Goal: Information Seeking & Learning: Learn about a topic

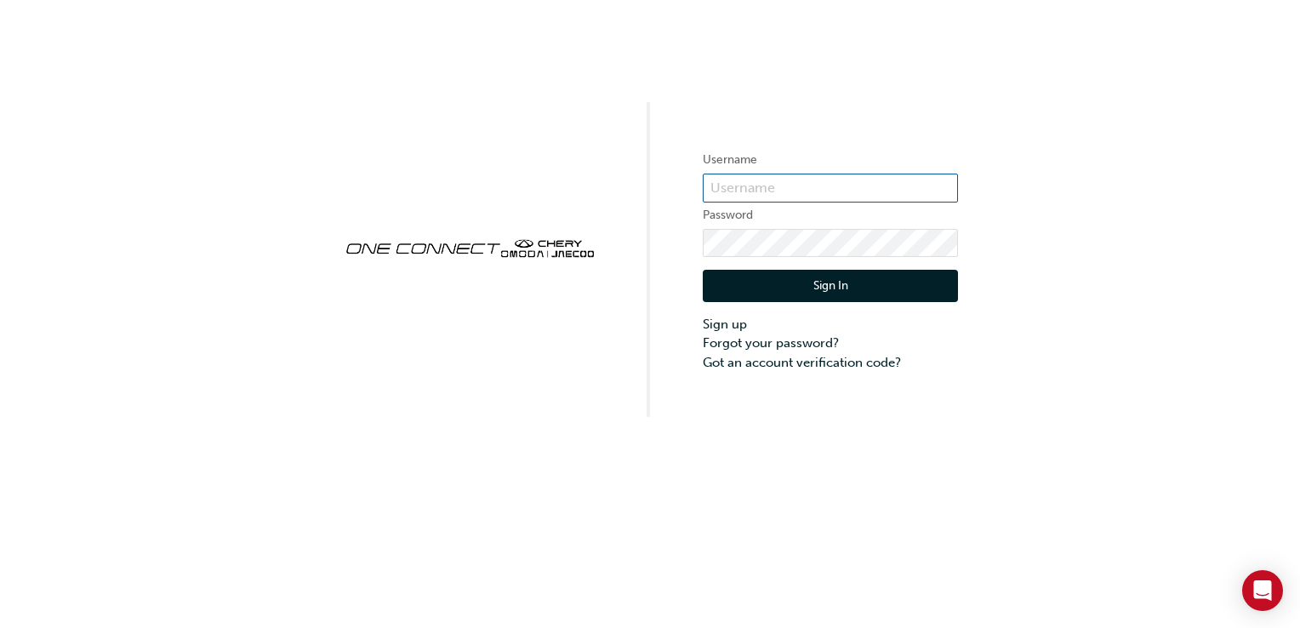
click at [767, 182] on input "text" at bounding box center [830, 188] width 255 height 29
type input "ojau304"
click at [756, 284] on button "Sign In" at bounding box center [830, 286] width 255 height 32
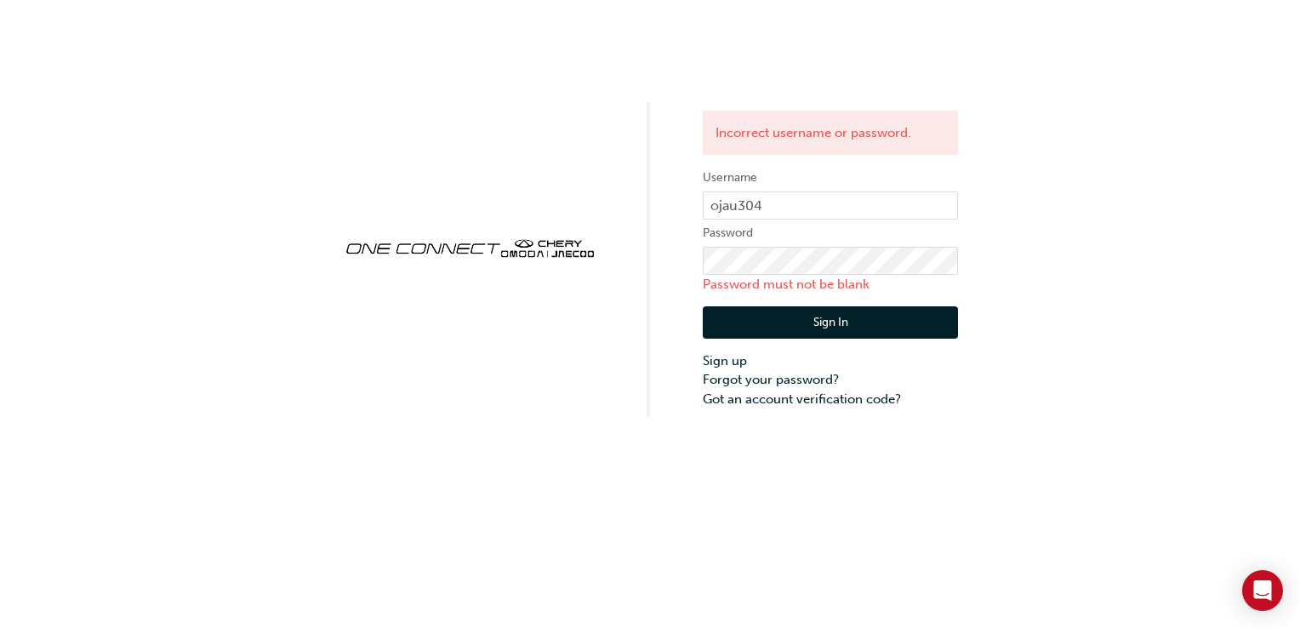
click at [1299, 199] on html "Your version of Internet Explorer is outdated and not supported. Please upgrade…" at bounding box center [650, 314] width 1300 height 628
click at [712, 356] on link "Sign up" at bounding box center [830, 361] width 255 height 20
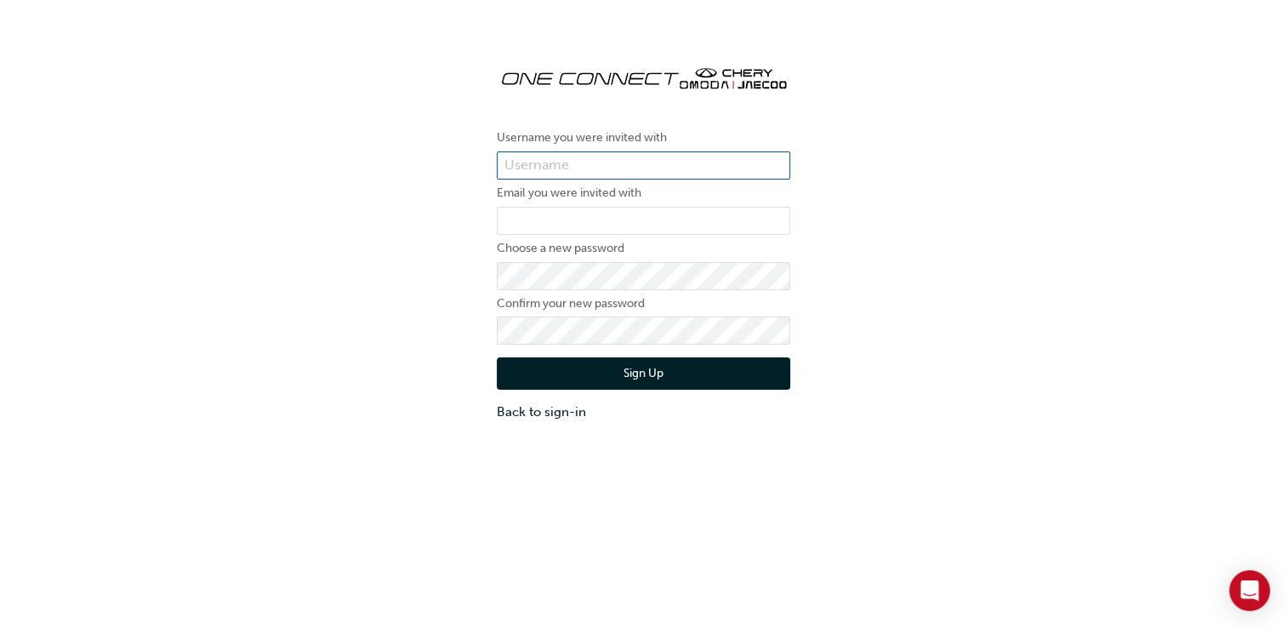
click at [554, 168] on input "text" at bounding box center [644, 165] width 294 height 29
type input "ojau304"
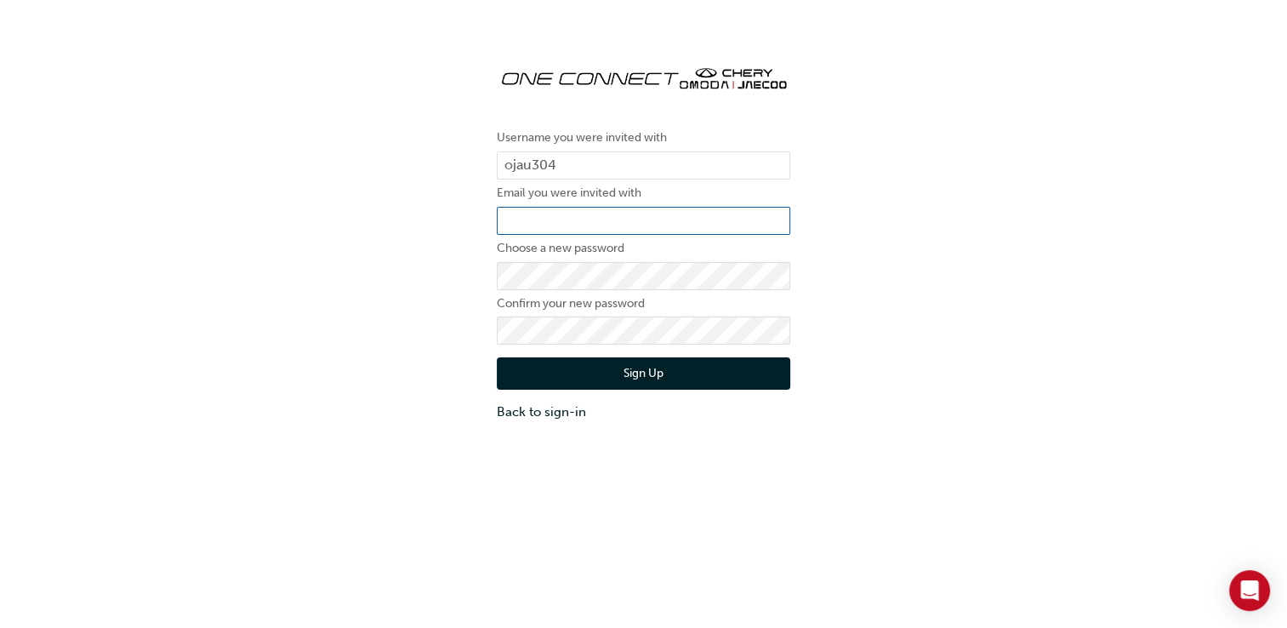
click at [570, 220] on input "email" at bounding box center [644, 221] width 294 height 29
type input "sam.kumarasiri@westpointautos.com.au"
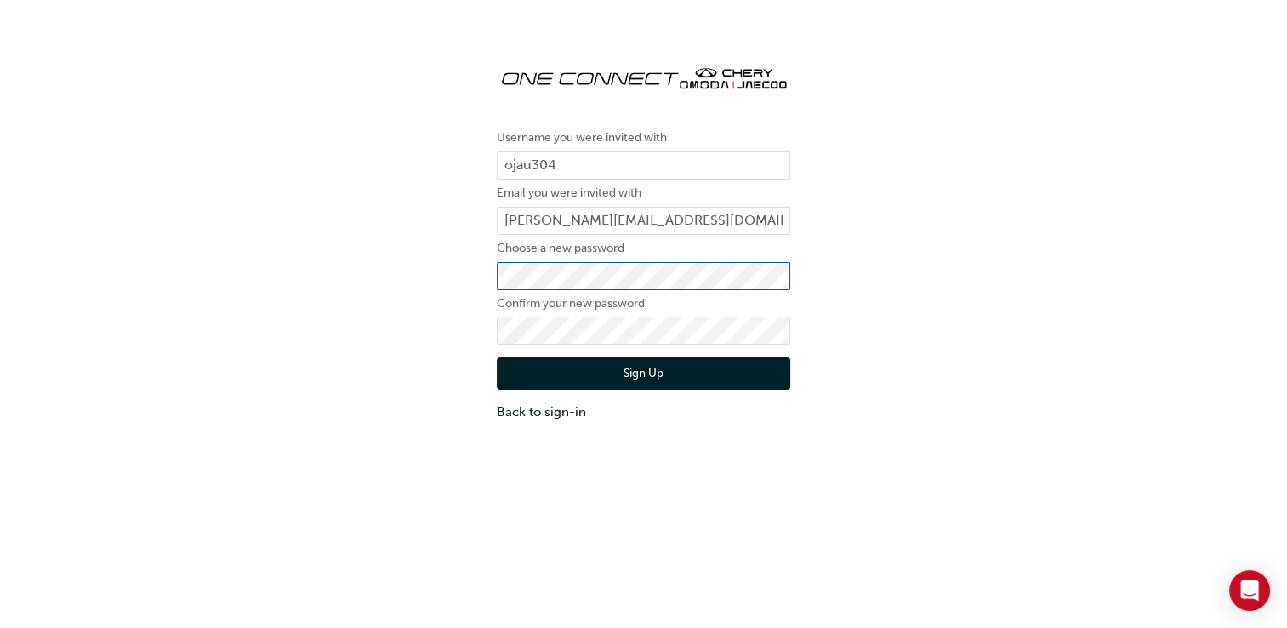
click at [470, 277] on div "Username you were invited with ojau304 Email you were invited with sam.kumarasi…" at bounding box center [643, 236] width 1287 height 396
drag, startPoint x: 488, startPoint y: 277, endPoint x: 495, endPoint y: 294, distance: 18.7
click at [495, 294] on div "Username you were invited with ojau304 Email you were invited with sam.kumarasi…" at bounding box center [643, 236] width 1287 height 396
click at [459, 279] on div "Username you were invited with ojau304 Email you were invited with sam.kumarasi…" at bounding box center [643, 236] width 1287 height 396
click at [568, 384] on button "Sign Up" at bounding box center [644, 373] width 294 height 32
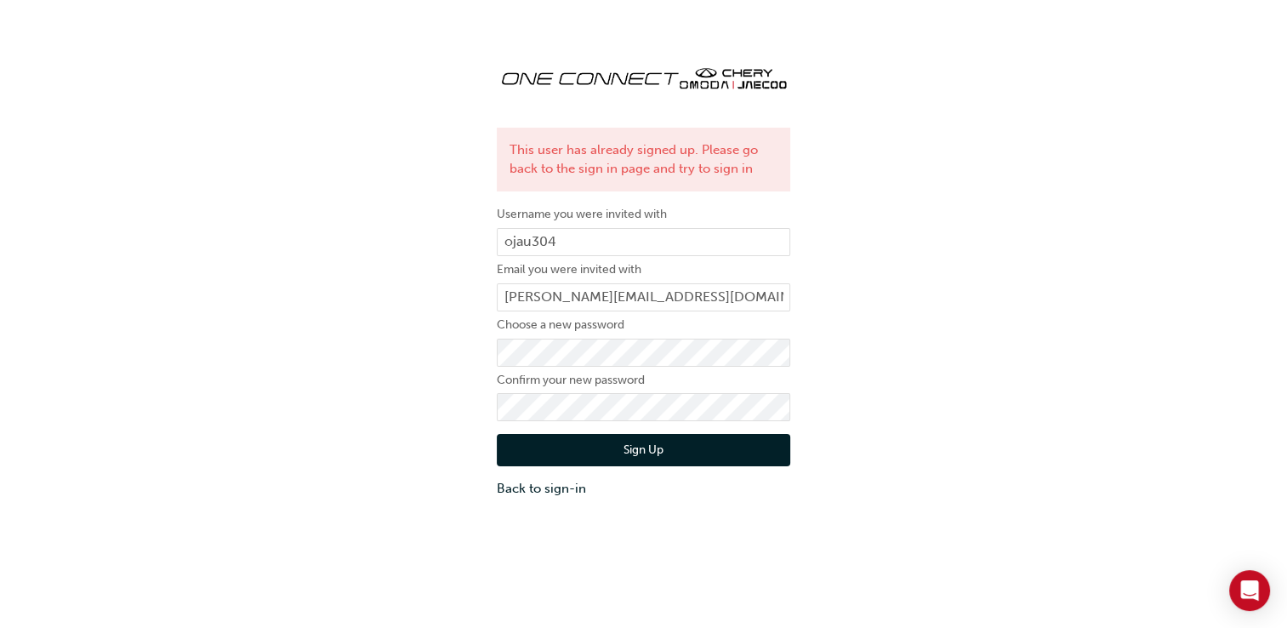
click at [661, 459] on button "Sign Up" at bounding box center [644, 450] width 294 height 32
click at [555, 489] on link "Back to sign-in" at bounding box center [644, 489] width 294 height 20
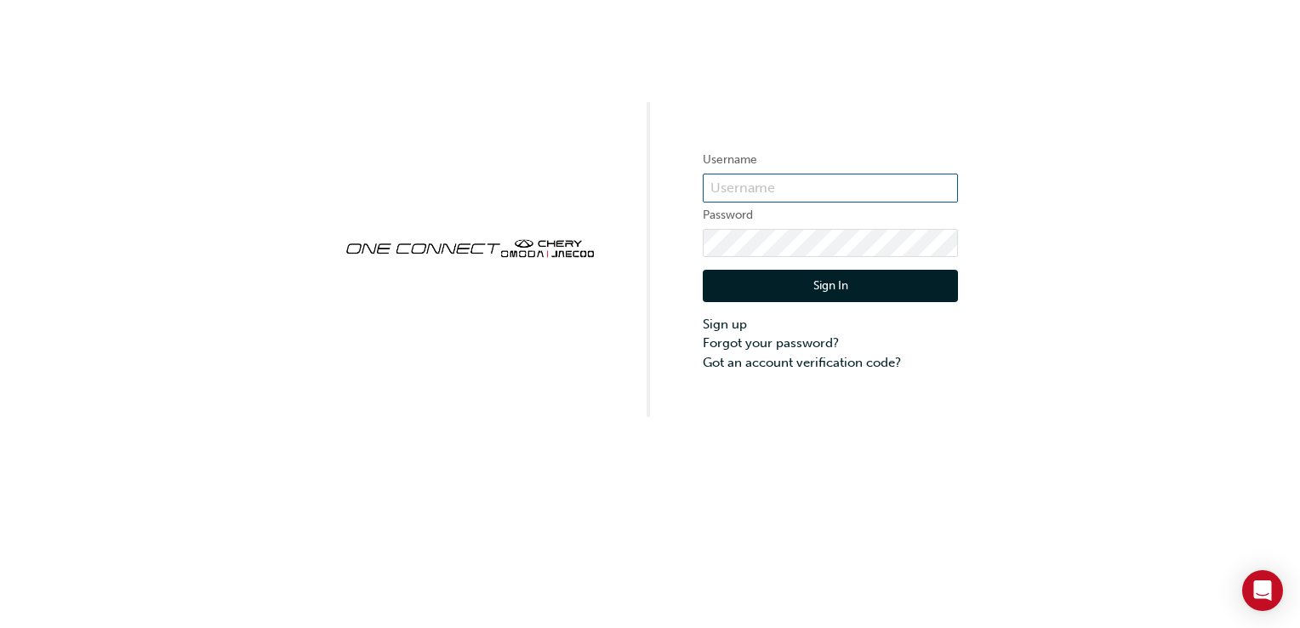
type input "ojau304"
click at [707, 284] on button "Sign In" at bounding box center [830, 286] width 255 height 32
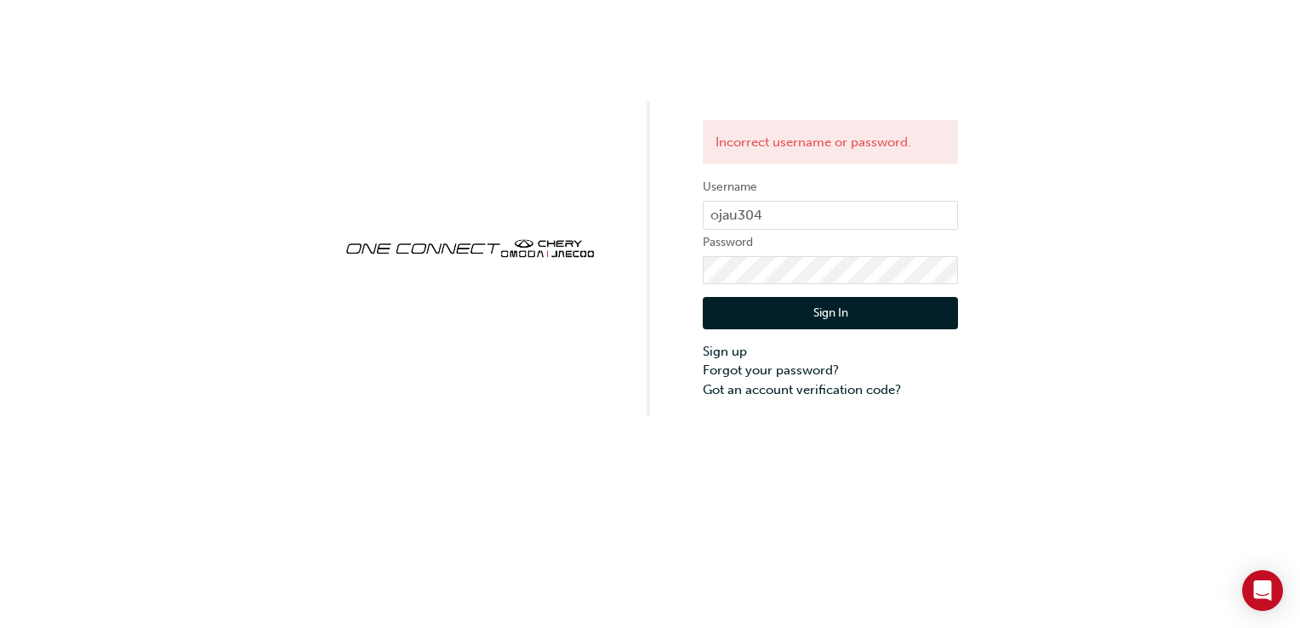
click at [793, 306] on button "Sign In" at bounding box center [830, 313] width 255 height 32
click at [779, 209] on input "ojau304" at bounding box center [830, 215] width 255 height 29
click at [789, 311] on button "Sign In" at bounding box center [830, 313] width 255 height 32
click at [727, 323] on button "Sign In" at bounding box center [830, 313] width 255 height 32
click at [711, 359] on link "Sign up" at bounding box center [830, 352] width 255 height 20
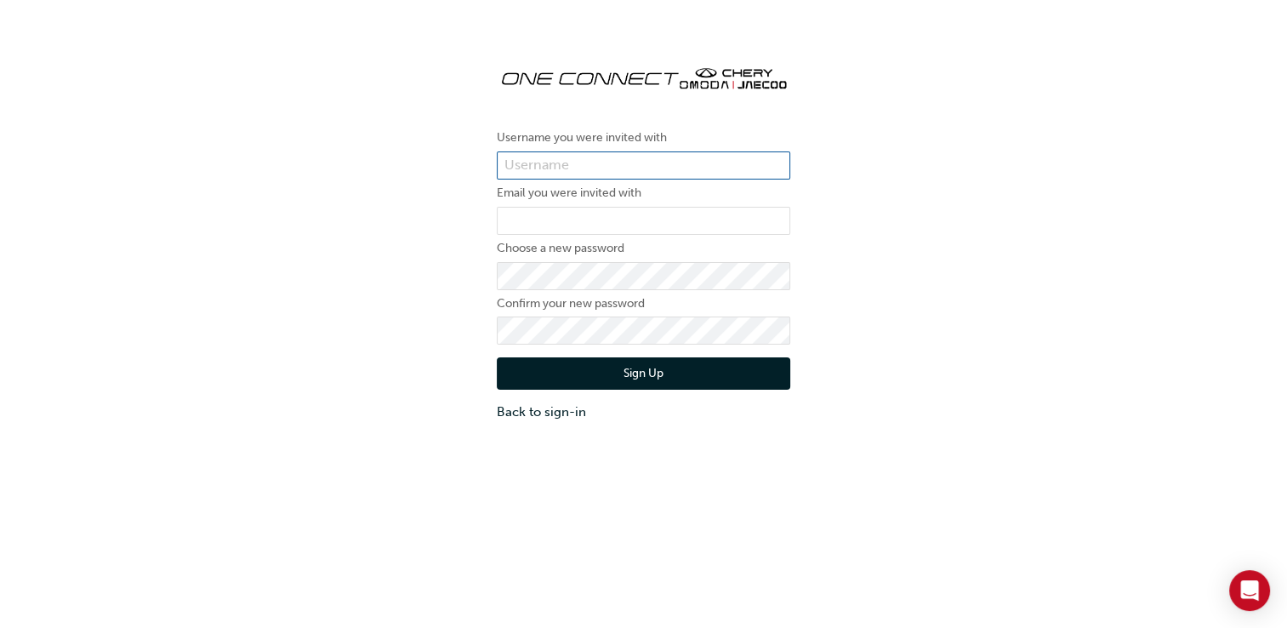
click at [541, 161] on input "text" at bounding box center [644, 165] width 294 height 29
type input "ojau304"
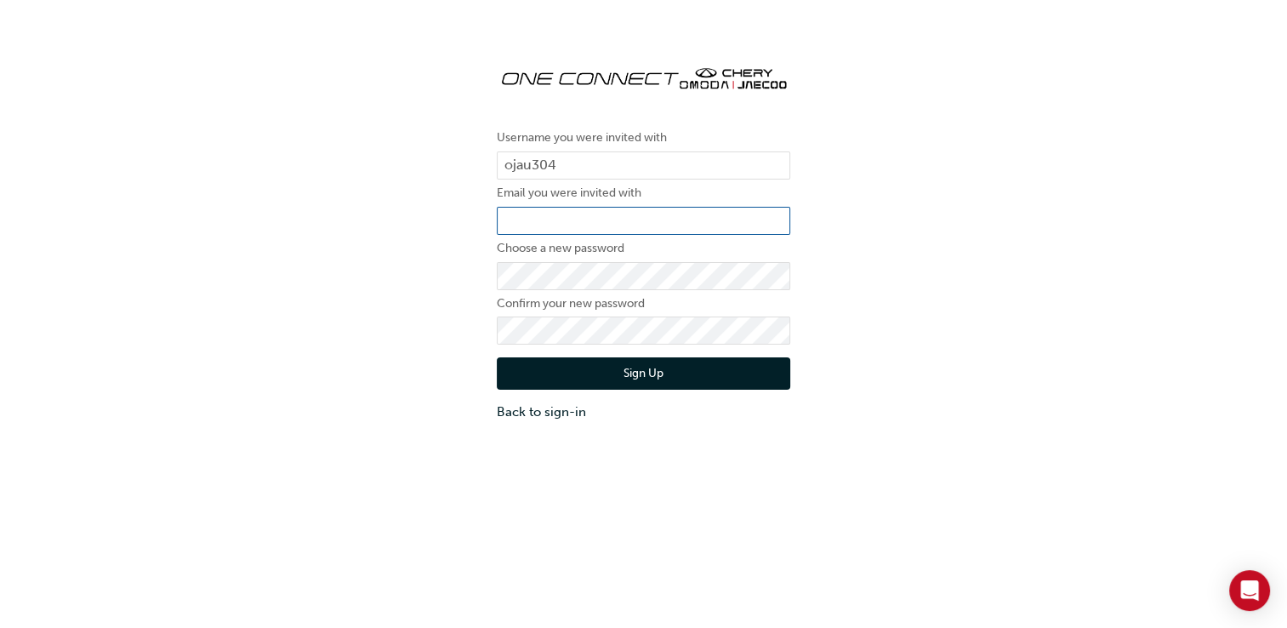
click at [556, 217] on input "email" at bounding box center [644, 221] width 294 height 29
click at [563, 220] on input "email" at bounding box center [644, 221] width 294 height 29
type input "sam.kumarasiri@westpointautos.com.au"
click at [595, 373] on button "Sign Up" at bounding box center [644, 373] width 294 height 32
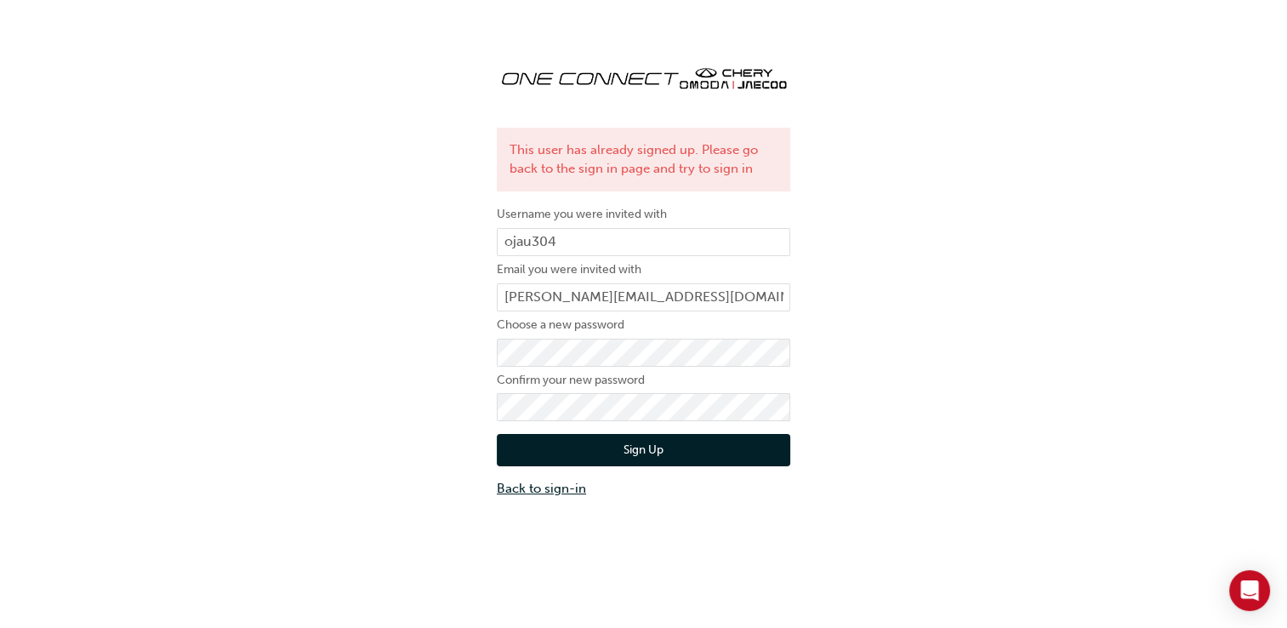
click at [555, 487] on link "Back to sign-in" at bounding box center [644, 489] width 294 height 20
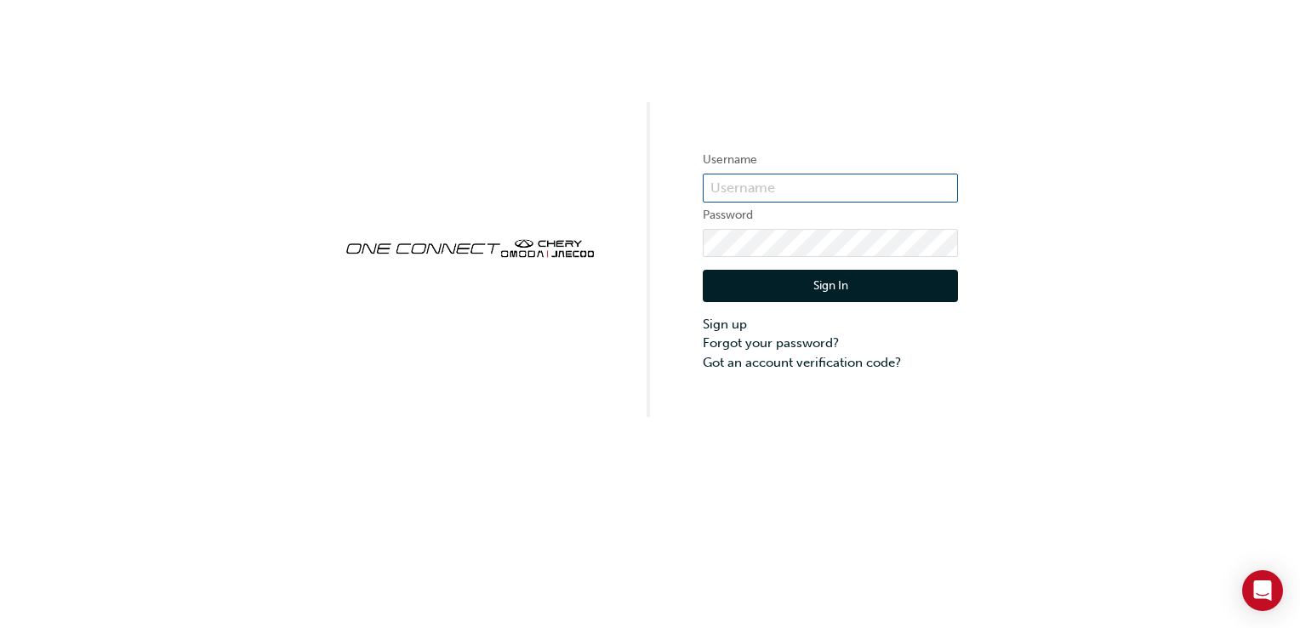
type input "ojau304"
click at [714, 282] on button "Sign In" at bounding box center [830, 286] width 255 height 32
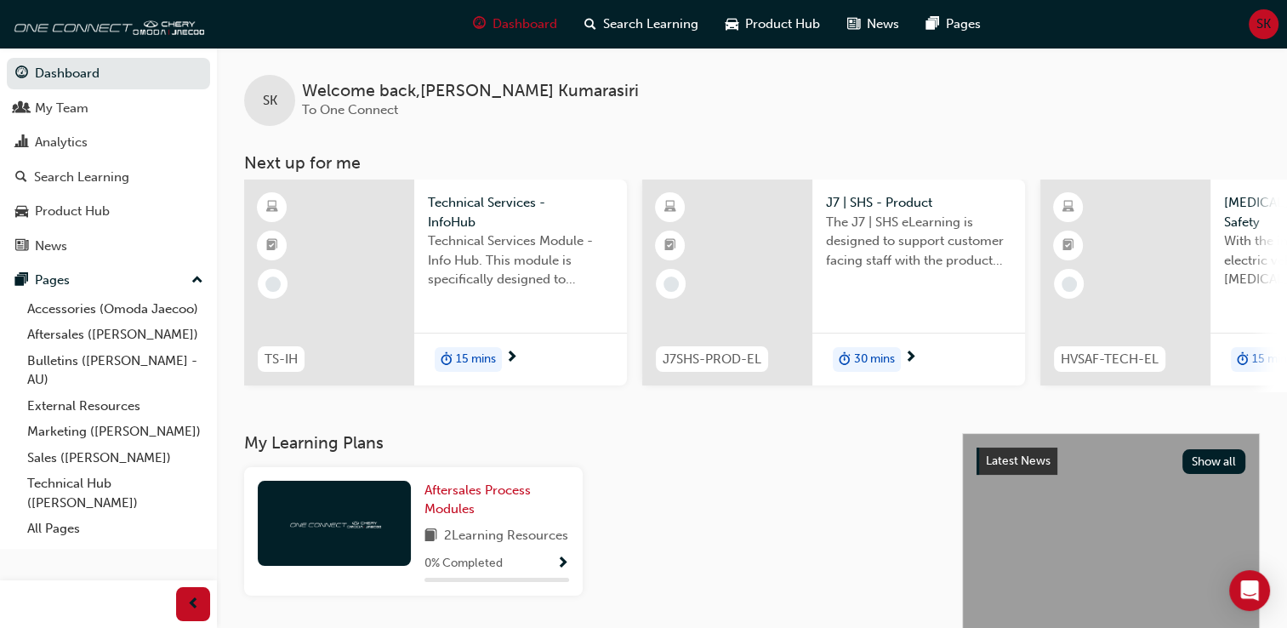
click at [257, 101] on div "SK" at bounding box center [269, 100] width 51 height 51
click at [768, 14] on span "Product Hub" at bounding box center [782, 24] width 75 height 20
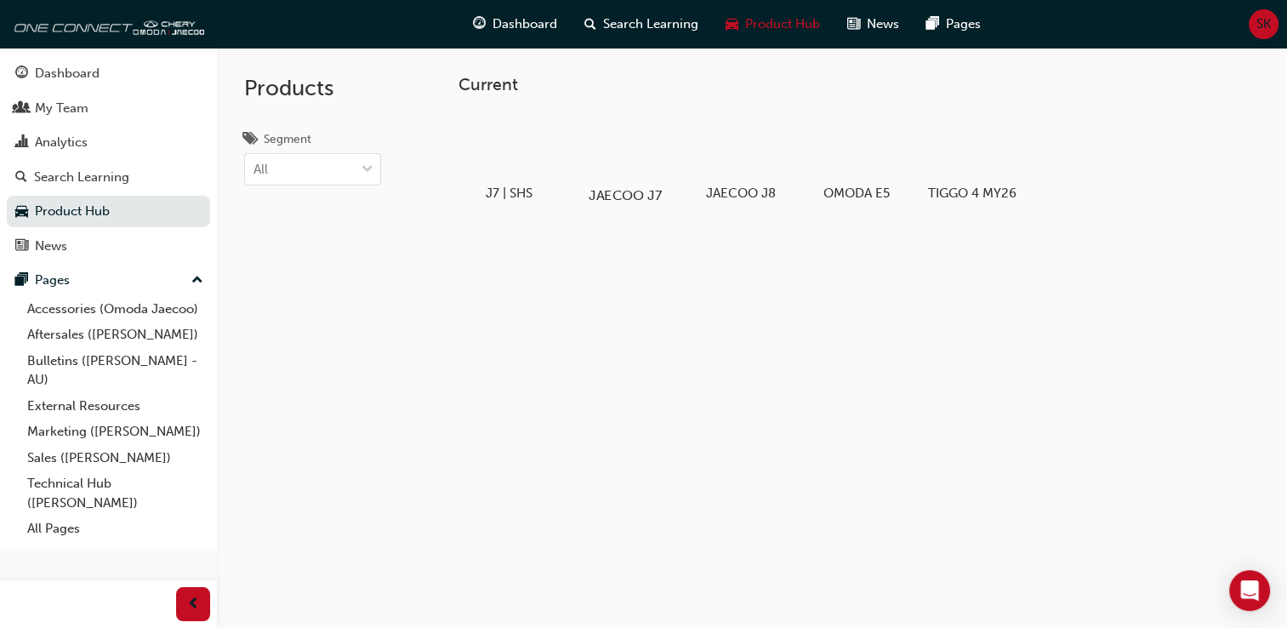
click at [655, 148] on div at bounding box center [625, 146] width 94 height 68
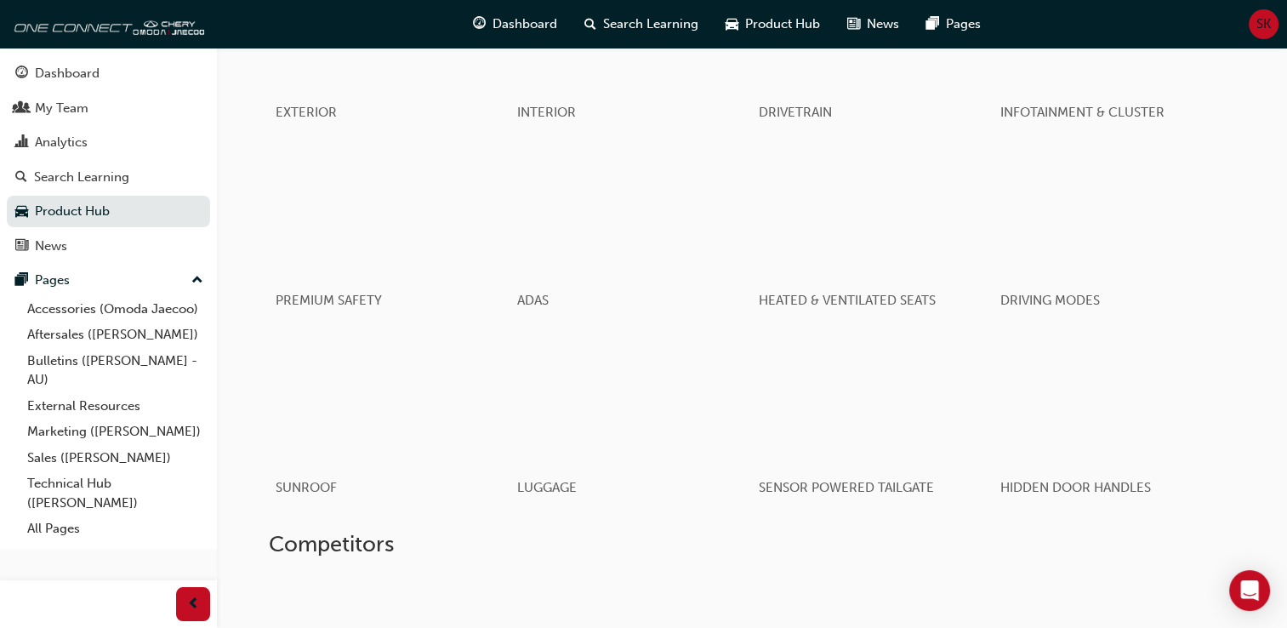
scroll to position [936, 0]
click at [83, 351] on link "Bulletins ([PERSON_NAME] - AU)" at bounding box center [115, 370] width 190 height 45
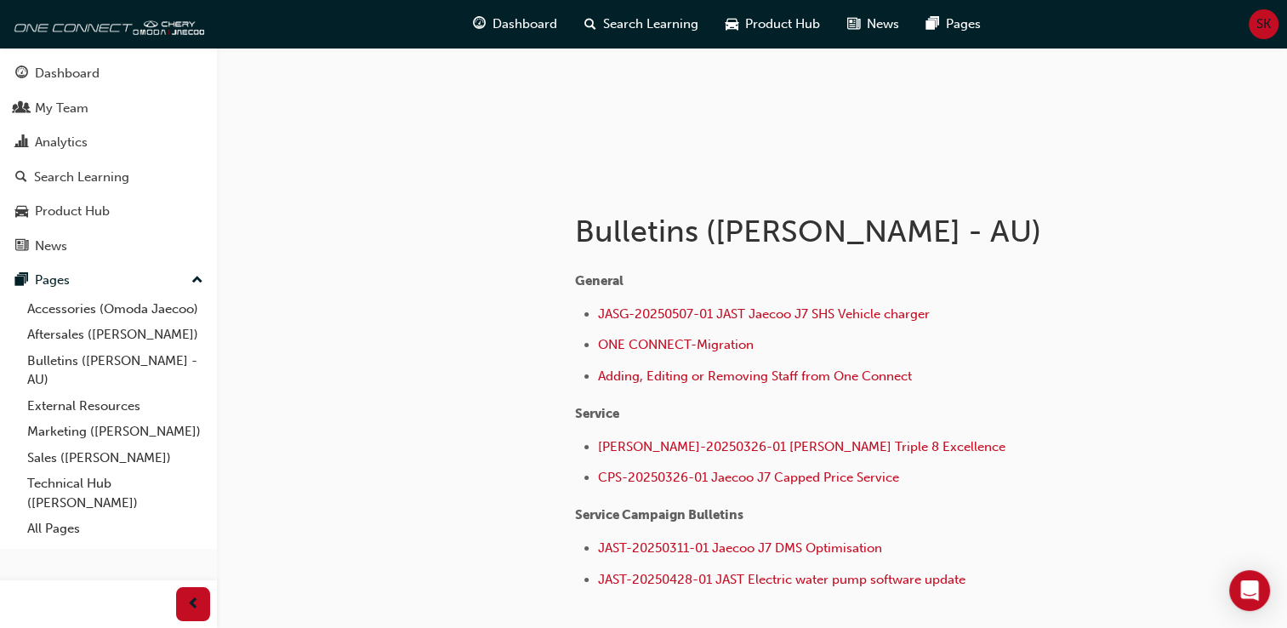
scroll to position [255, 0]
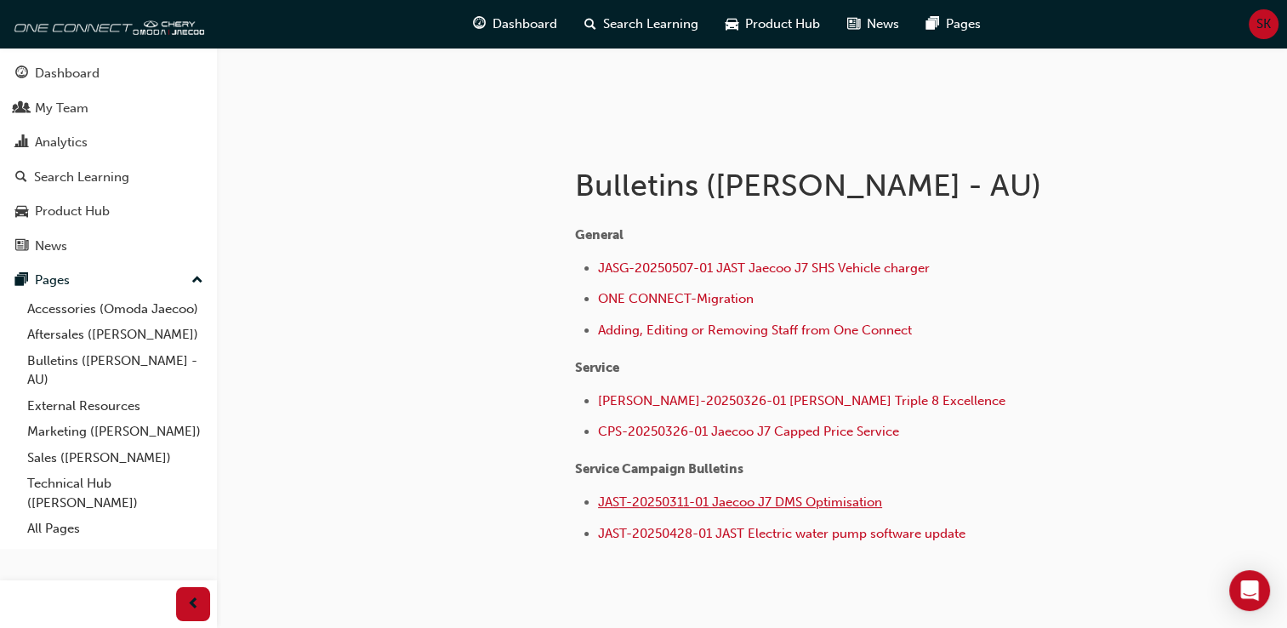
click at [854, 499] on span "JAST-20250311-01 Jaecoo J7 DMS Optimisation" at bounding box center [740, 501] width 284 height 15
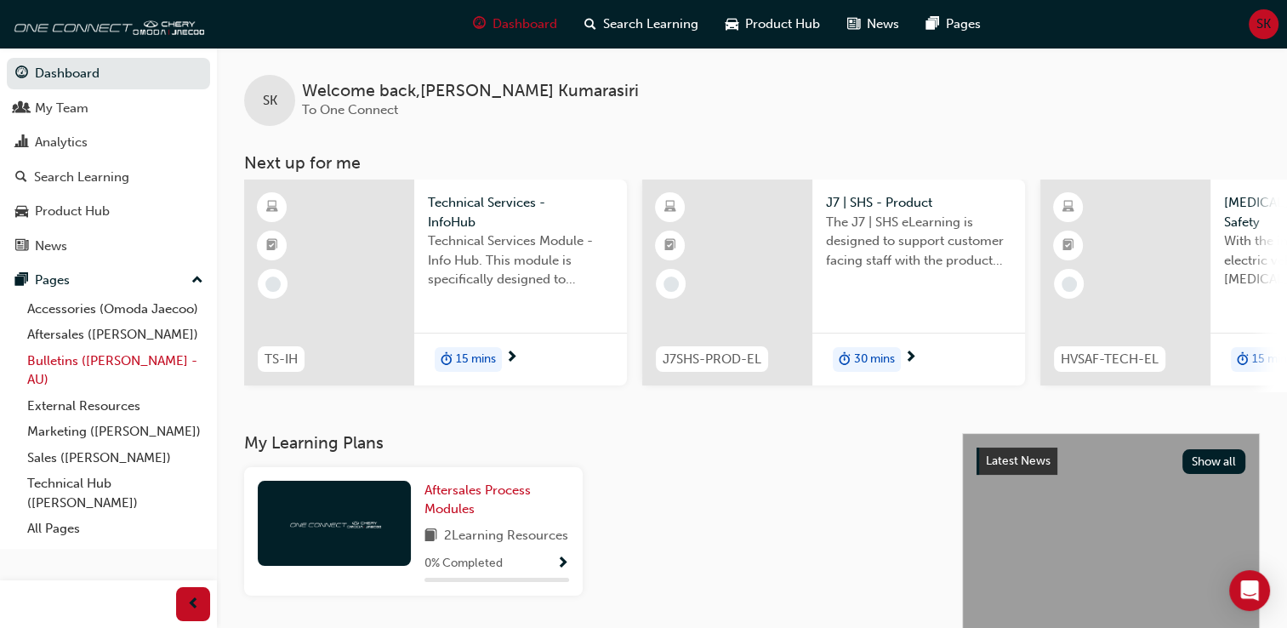
click at [45, 358] on link "Bulletins (Omoda Jaecoo - AU)" at bounding box center [115, 370] width 190 height 45
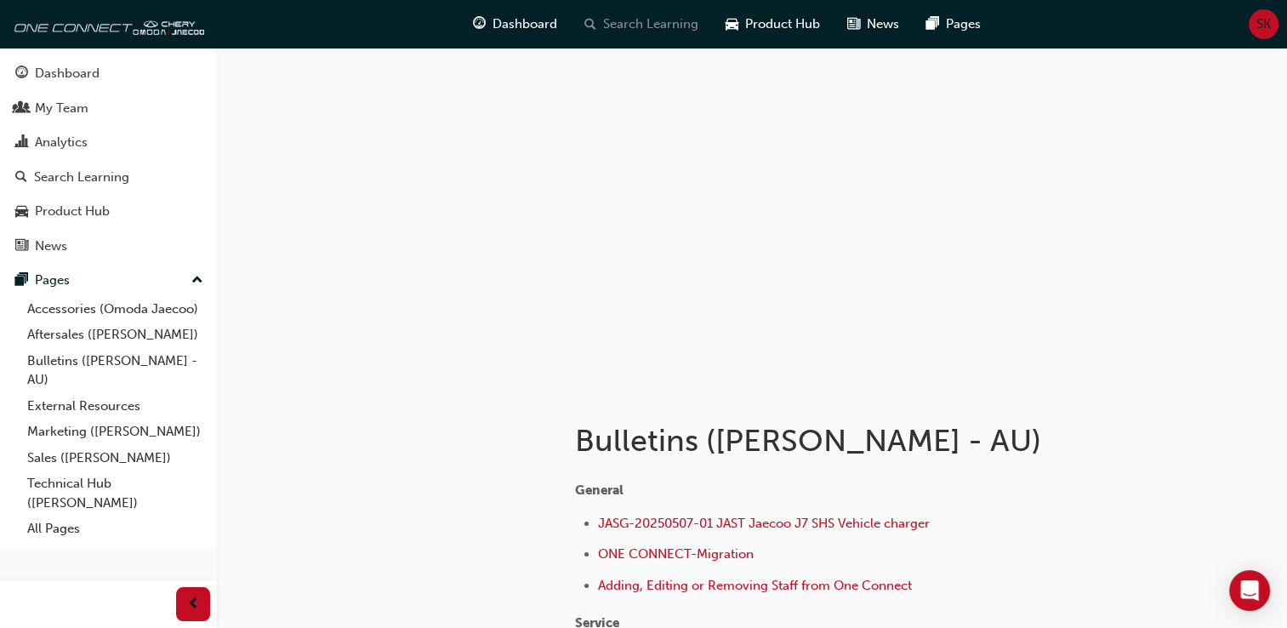
click at [667, 18] on span "Search Learning" at bounding box center [650, 24] width 95 height 20
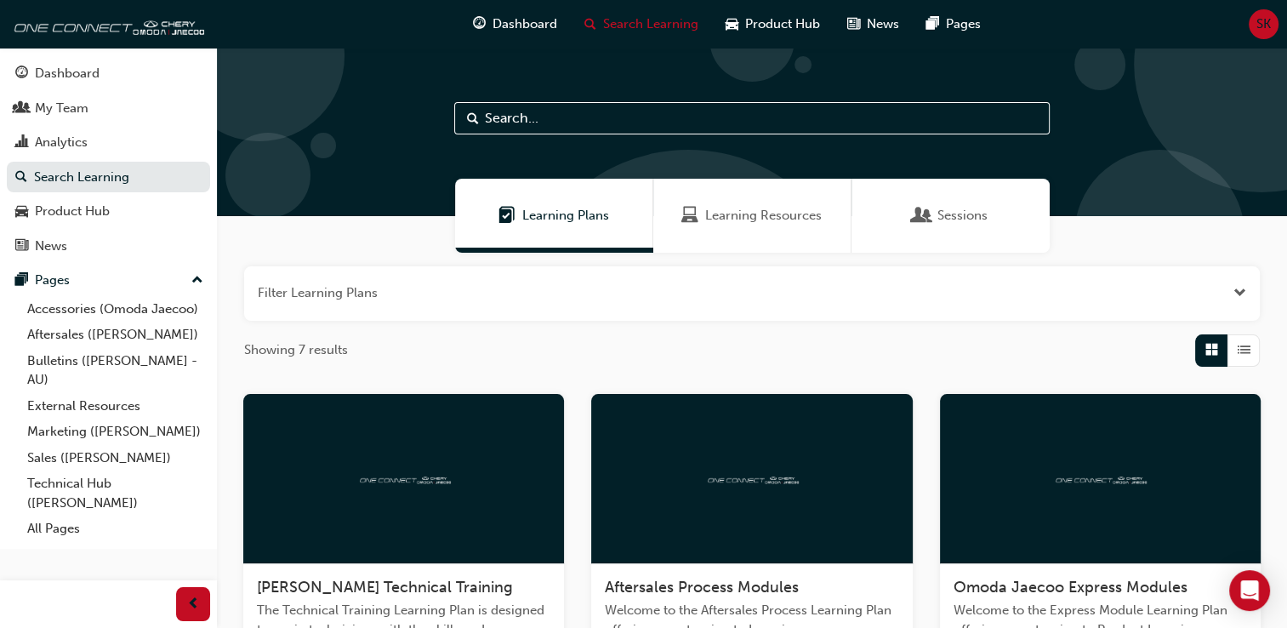
click at [499, 114] on input "text" at bounding box center [752, 118] width 596 height 32
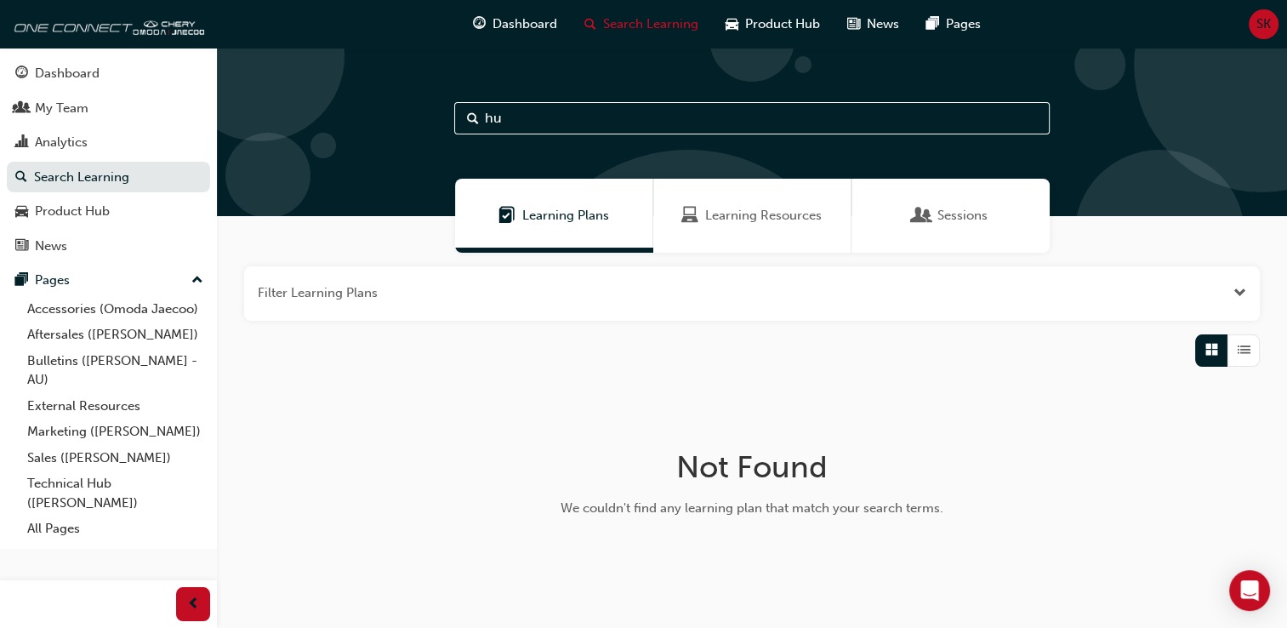
type input "h"
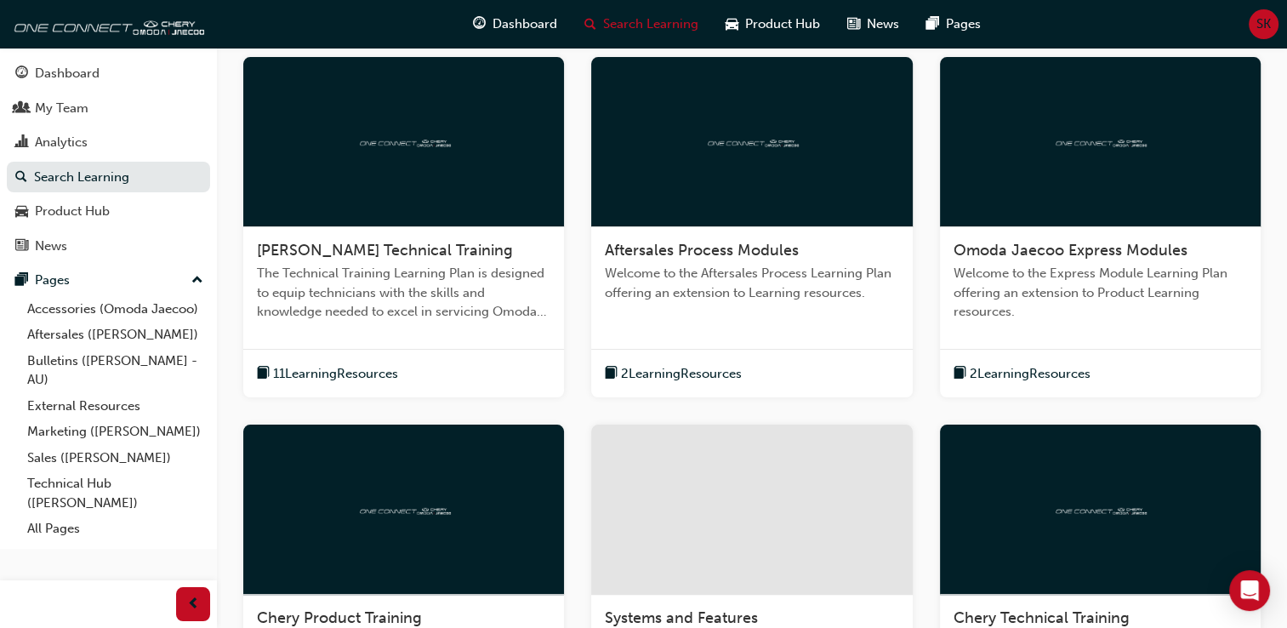
scroll to position [340, 0]
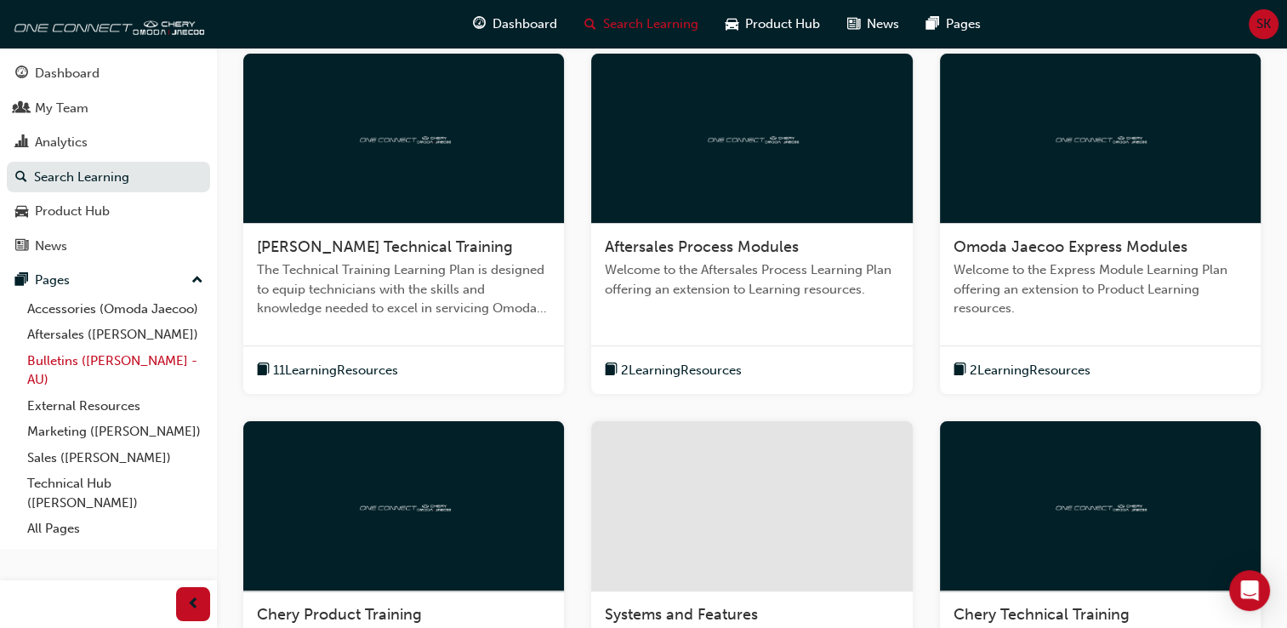
click at [90, 354] on link "Bulletins ([PERSON_NAME] - AU)" at bounding box center [115, 370] width 190 height 45
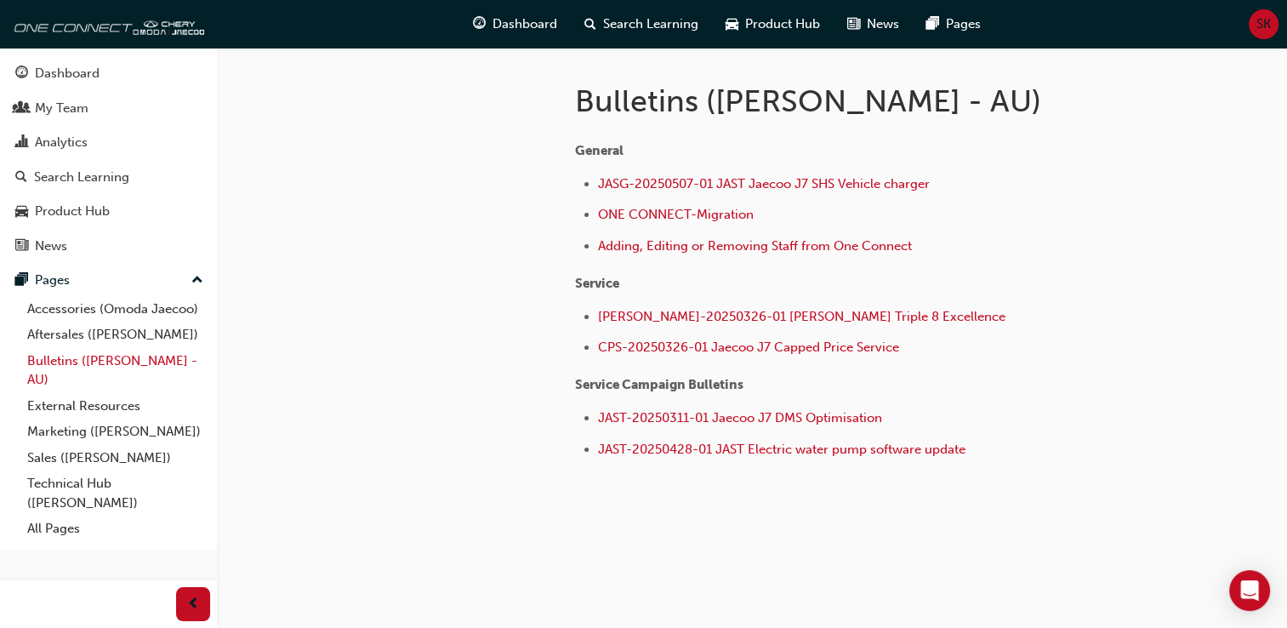
scroll to position [337, 0]
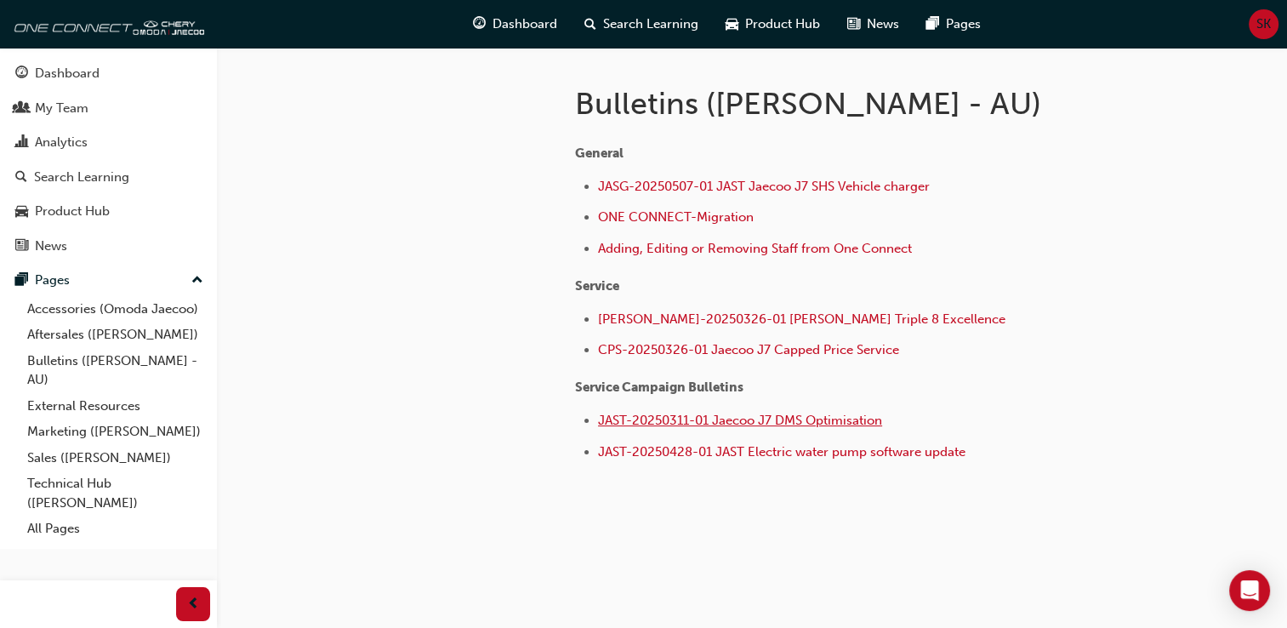
click at [822, 418] on span "JAST-20250311-01 Jaecoo J7 DMS Optimisation" at bounding box center [740, 420] width 284 height 15
